Goal: Transaction & Acquisition: Book appointment/travel/reservation

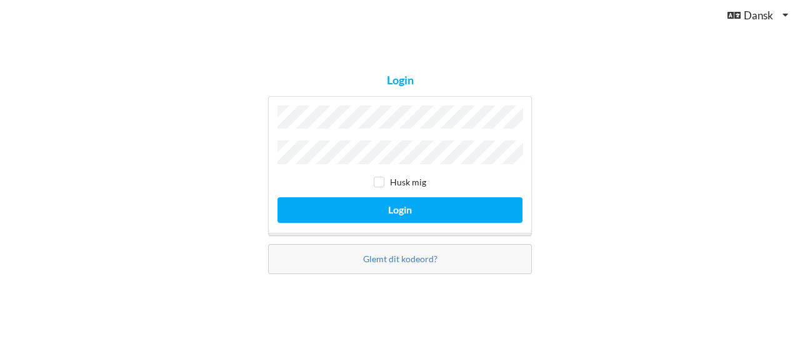
click at [372, 177] on div "Husk mig" at bounding box center [399, 182] width 245 height 12
click at [377, 178] on input "checkbox" at bounding box center [379, 182] width 11 height 11
checkbox input "true"
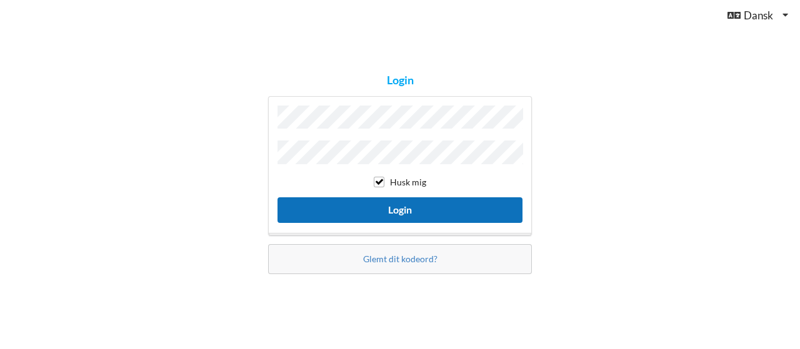
click at [392, 207] on button "Login" at bounding box center [399, 210] width 245 height 26
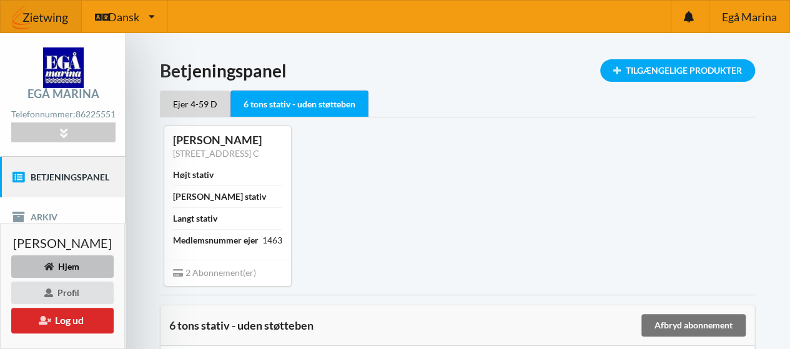
drag, startPoint x: 329, startPoint y: 228, endPoint x: 321, endPoint y: 241, distance: 15.1
click at [321, 241] on div "Henrik Kusk [STREET_ADDRESS] Randers C Højt stativ Bredt stativ Langt stativ Me…" at bounding box center [457, 205] width 613 height 177
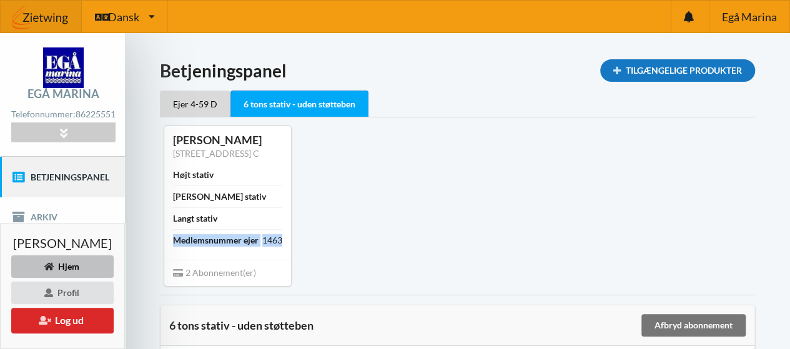
click at [713, 69] on div "Tilgængelige Produkter" at bounding box center [677, 70] width 155 height 22
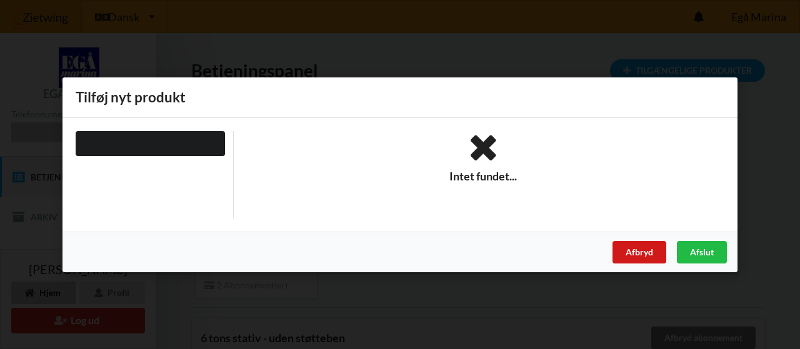
click at [642, 252] on div "Afbryd" at bounding box center [639, 252] width 54 height 22
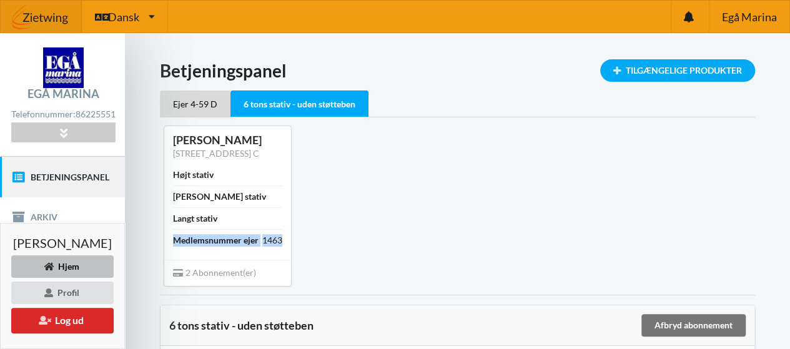
click at [64, 178] on link "Betjeningspanel" at bounding box center [62, 177] width 125 height 40
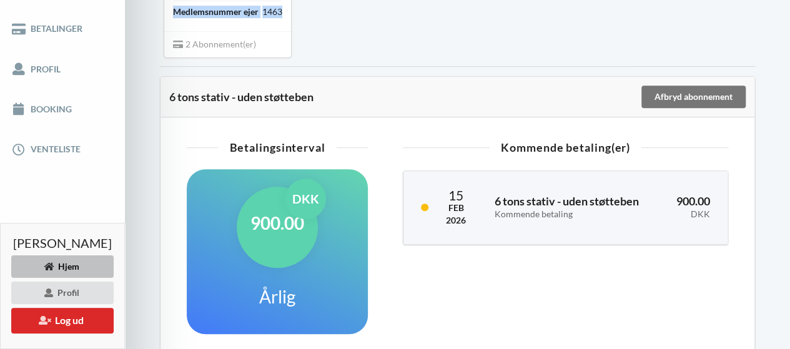
scroll to position [230, 0]
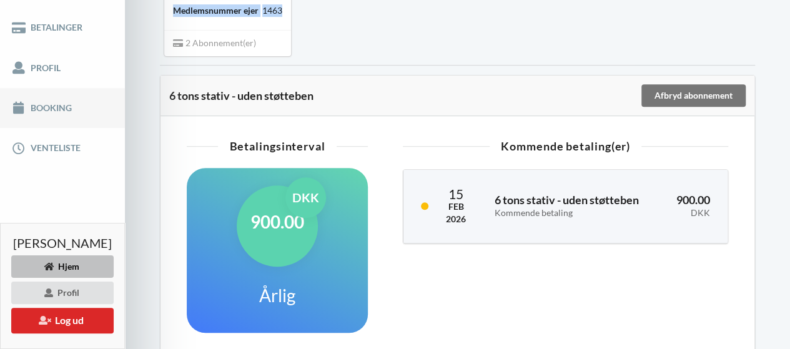
click at [41, 108] on link "Booking" at bounding box center [62, 108] width 125 height 40
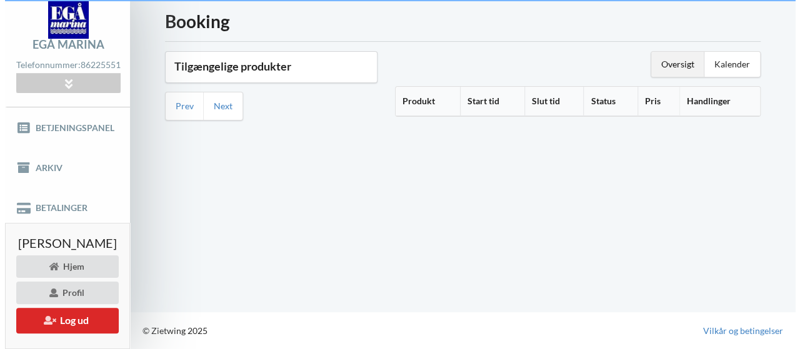
scroll to position [48, 0]
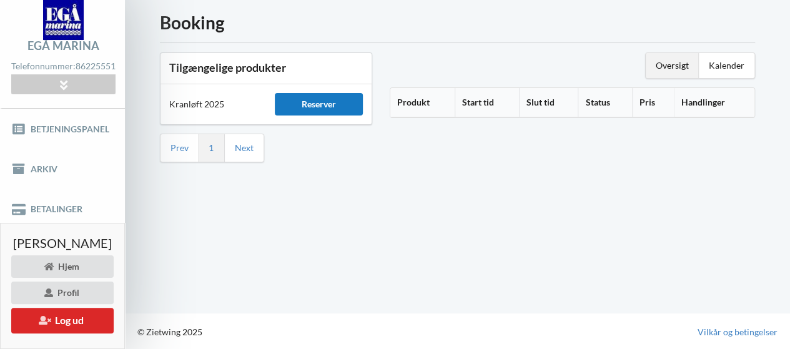
click at [356, 104] on div "Reserver" at bounding box center [319, 104] width 88 height 22
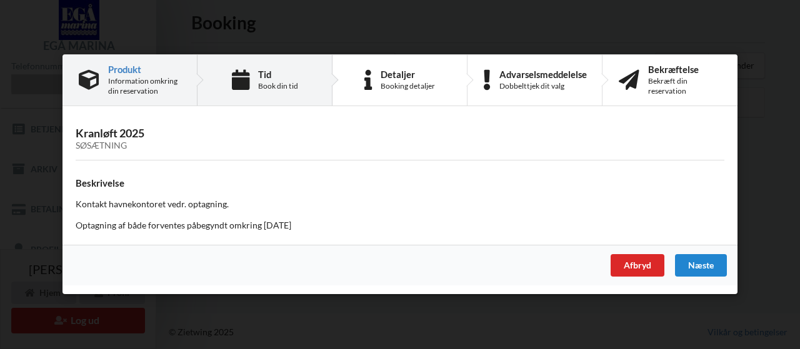
click at [287, 79] on div "Tid" at bounding box center [278, 74] width 40 height 10
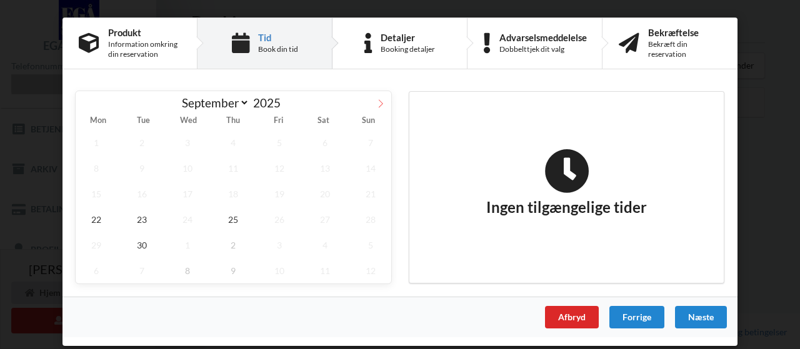
click at [379, 101] on icon at bounding box center [380, 103] width 9 height 9
select select "10"
click at [324, 140] on span "1" at bounding box center [324, 143] width 41 height 26
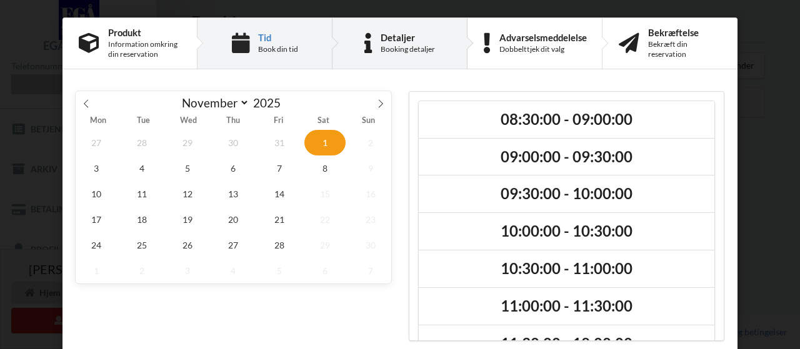
click at [409, 46] on div "Booking detaljer" at bounding box center [408, 49] width 54 height 10
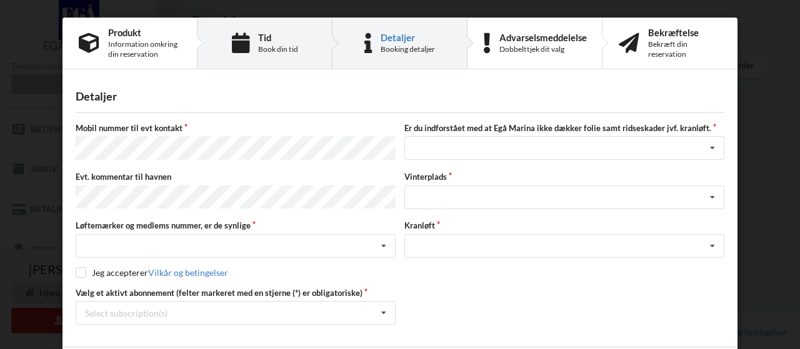
click at [277, 53] on div "Book din tid" at bounding box center [278, 49] width 40 height 10
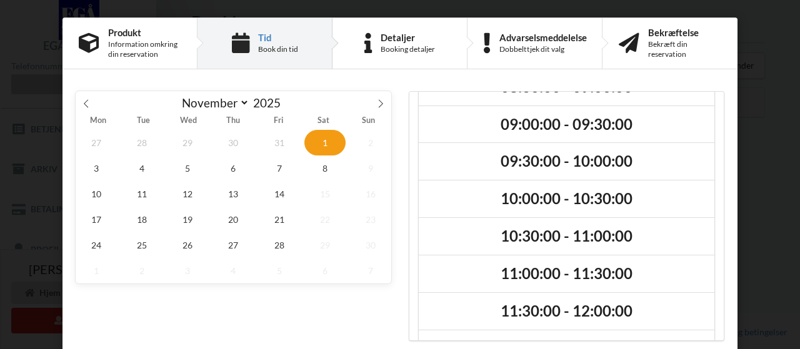
scroll to position [0, 0]
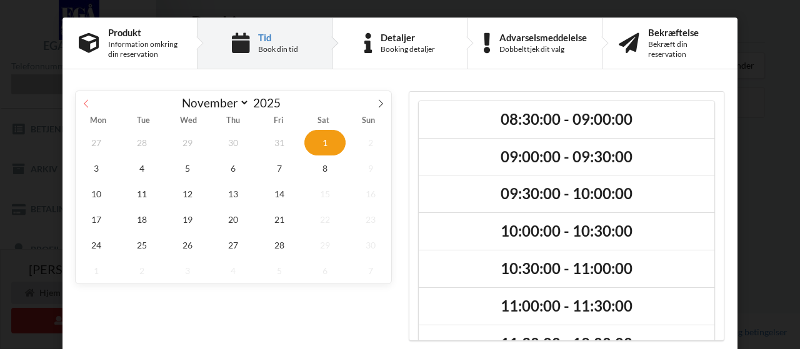
click at [85, 101] on icon at bounding box center [86, 103] width 9 height 9
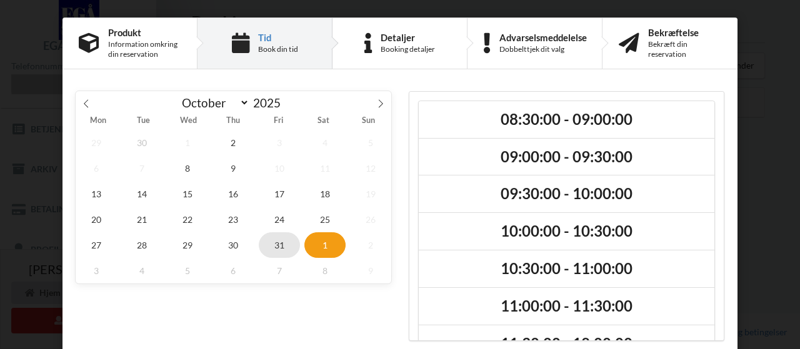
click at [276, 240] on span "31" at bounding box center [279, 245] width 41 height 26
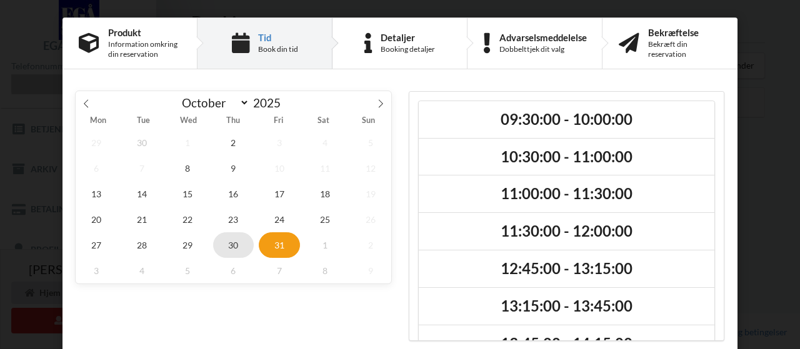
click at [221, 242] on span "30" at bounding box center [233, 245] width 41 height 26
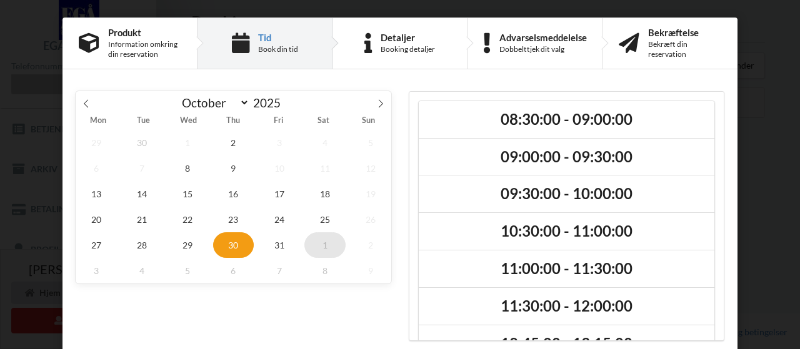
click at [323, 241] on span "1" at bounding box center [324, 245] width 41 height 26
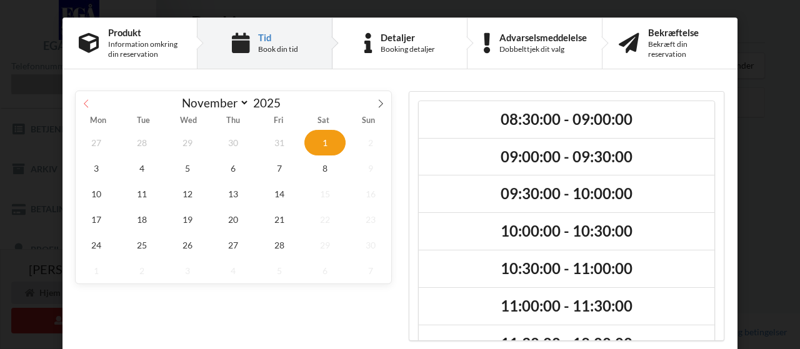
click at [86, 102] on icon at bounding box center [86, 103] width 9 height 9
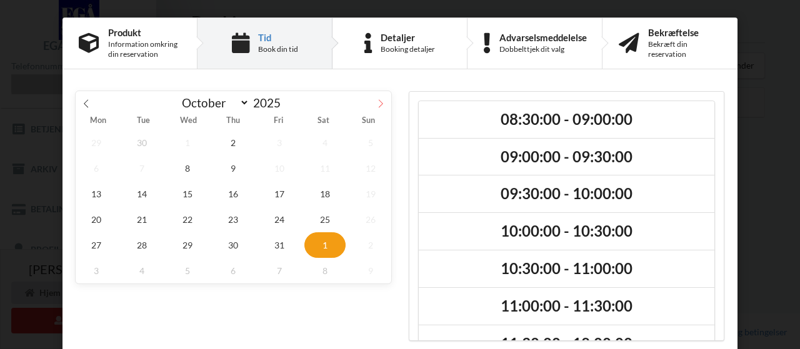
click at [377, 103] on icon at bounding box center [380, 103] width 9 height 9
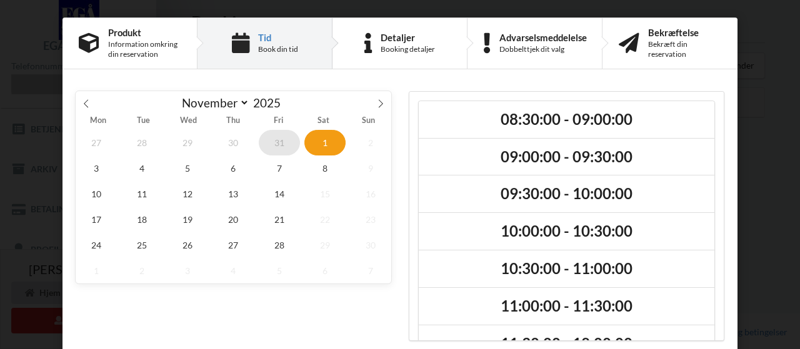
click at [276, 141] on span "31" at bounding box center [279, 143] width 41 height 26
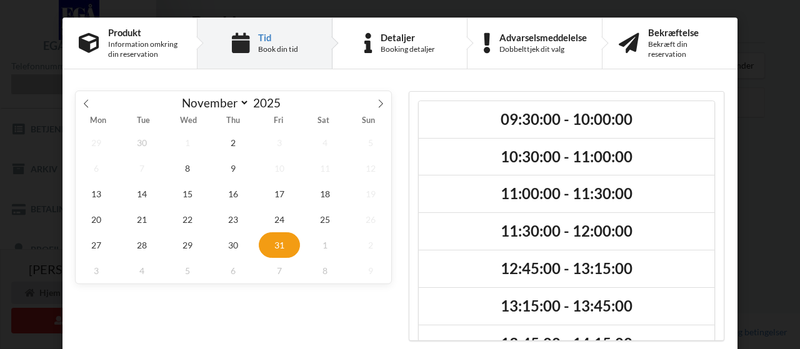
select select "9"
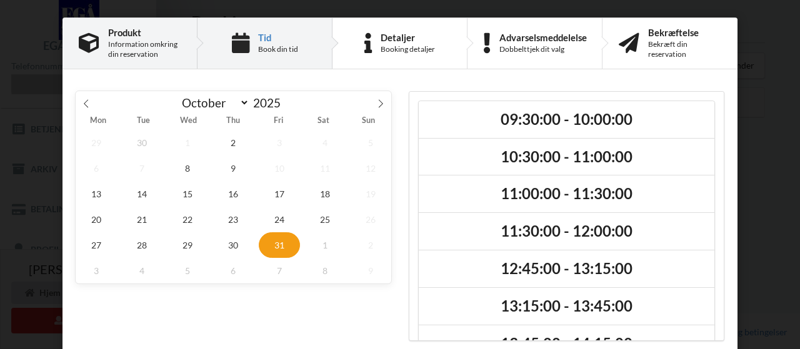
click at [122, 41] on div "Information omkring din reservation" at bounding box center [144, 49] width 72 height 20
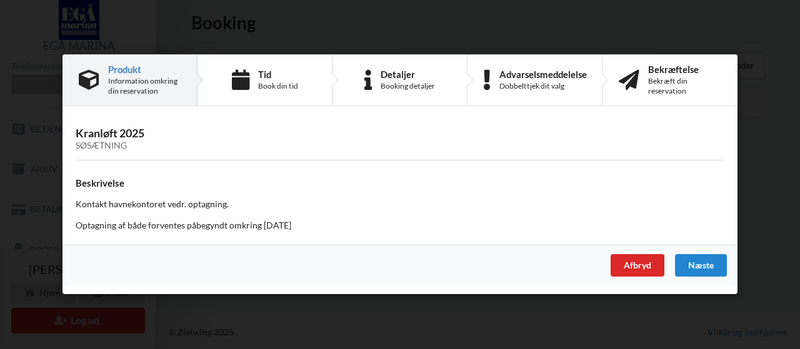
click at [97, 134] on h3 "Kranløft 2025 Søsætning" at bounding box center [400, 139] width 649 height 25
click at [699, 266] on div "Næste" at bounding box center [701, 266] width 52 height 22
select select "9"
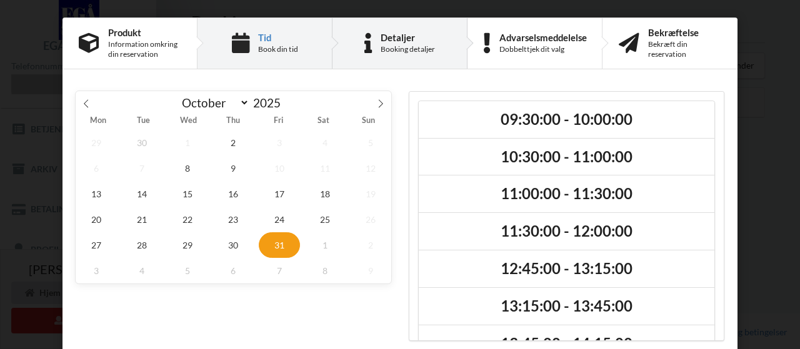
click at [389, 47] on div "Booking detaljer" at bounding box center [408, 49] width 54 height 10
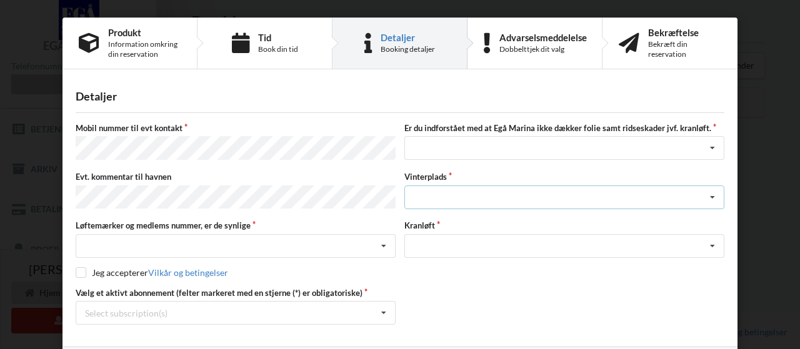
click at [441, 192] on div "Landplads nr. 1 Landplads nr. 2 Landplads nr.3 Landplads nr. 4 Landplads nr. 5 …" at bounding box center [564, 198] width 320 height 24
click at [305, 316] on div "Select subscription(s) * Ejer 4-59 D * 6 tons stativ - uden støtteben" at bounding box center [236, 313] width 320 height 24
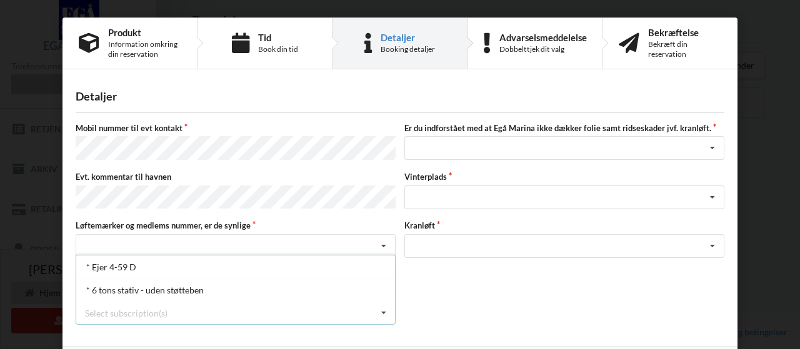
scroll to position [86, 0]
